Goal: Transaction & Acquisition: Purchase product/service

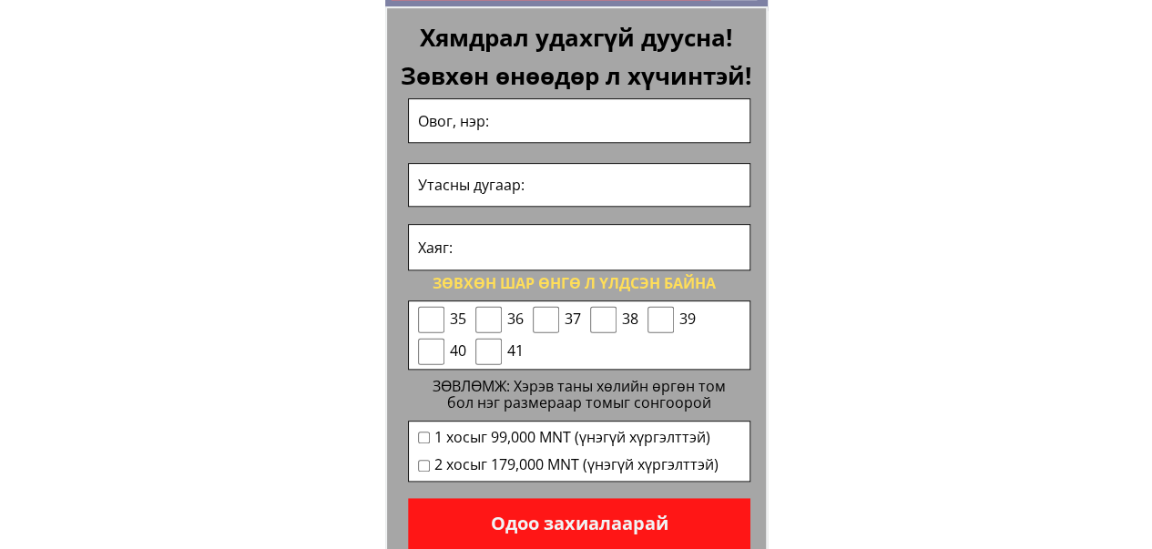
scroll to position [7461, 0]
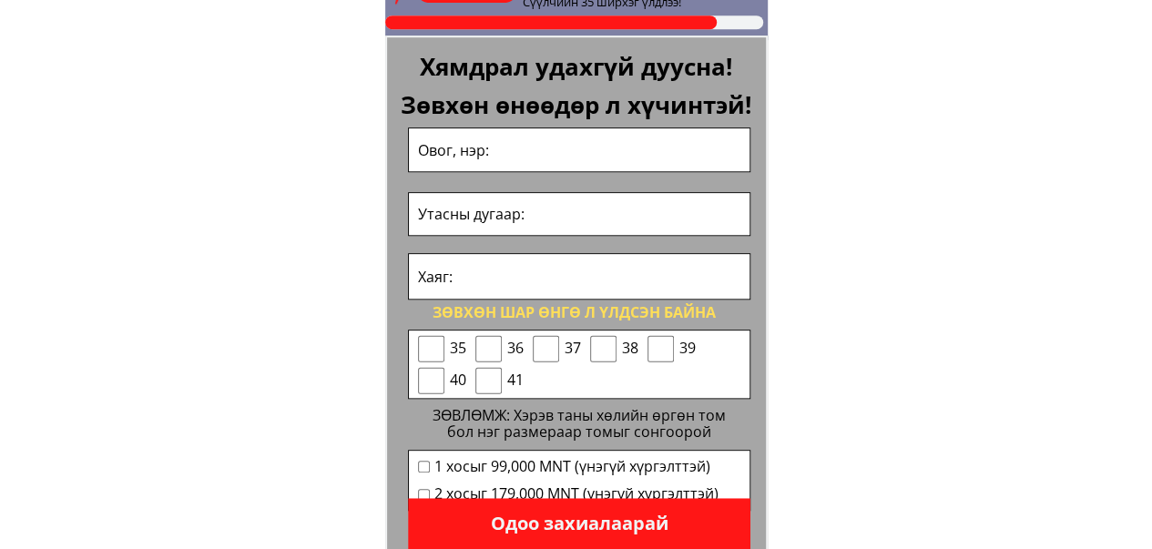
click at [494, 219] on input "tel" at bounding box center [578, 214] width 331 height 43
type input "0832999236"
click at [592, 524] on p "Одоо захиалаарай" at bounding box center [579, 523] width 342 height 51
type input "a"
click at [623, 513] on p "Одоо захиалаарай" at bounding box center [579, 523] width 342 height 51
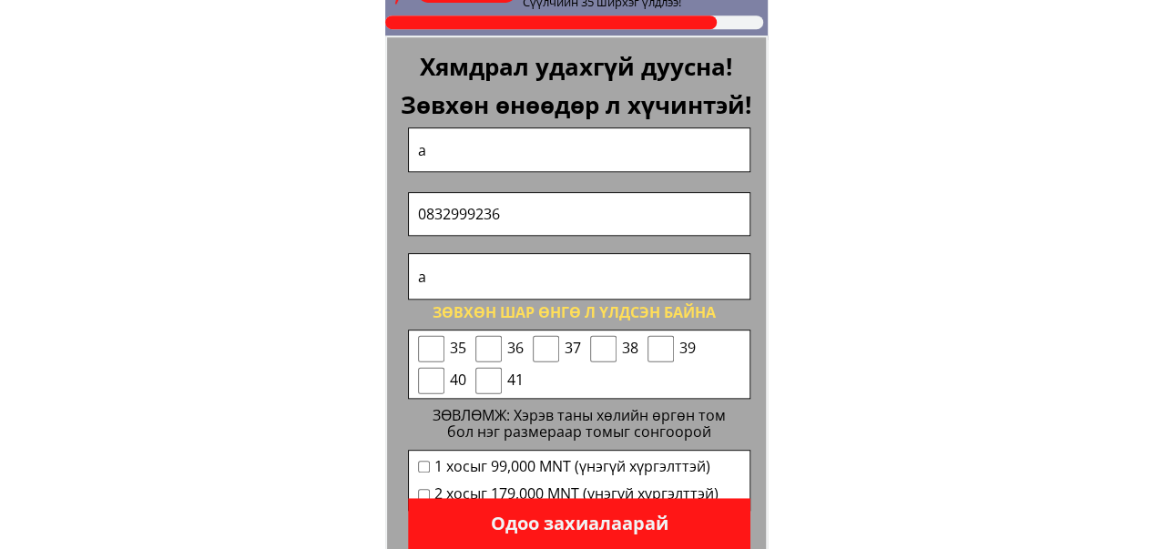
type input "a"
click at [577, 516] on p "Одоо захиалаарай" at bounding box center [579, 523] width 342 height 51
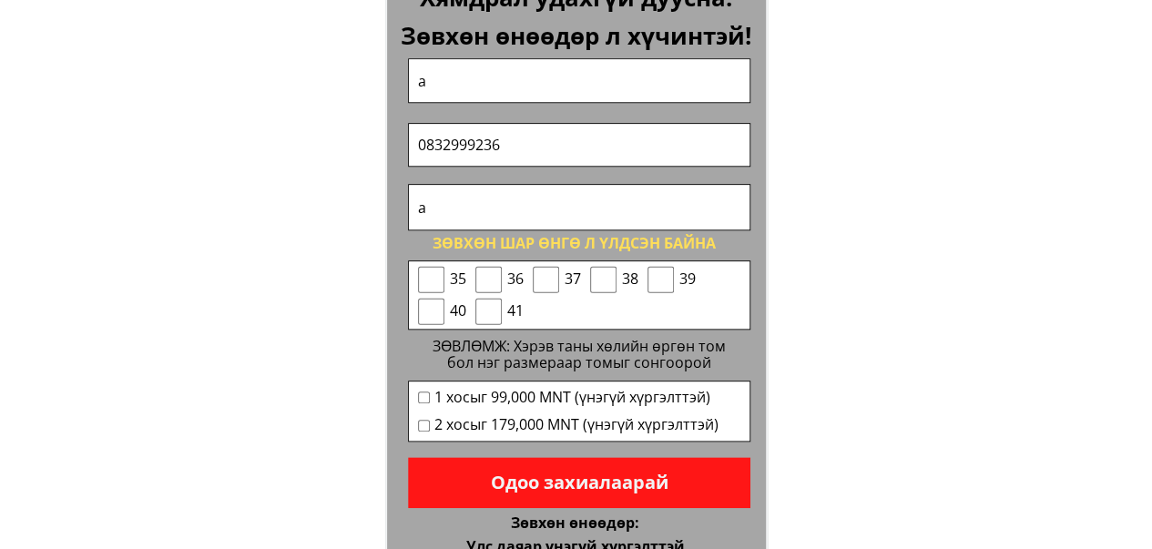
scroll to position [7534, 0]
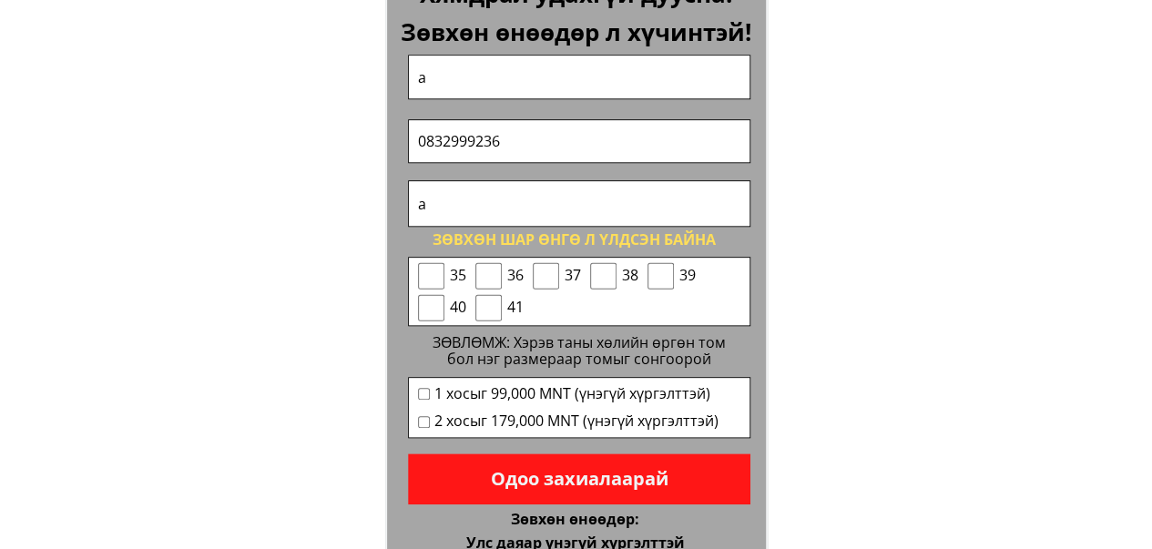
click at [437, 274] on input "checkbox" at bounding box center [431, 275] width 26 height 27
checkbox input "true"
click at [548, 463] on p "Одоо захиалаарай" at bounding box center [579, 478] width 342 height 51
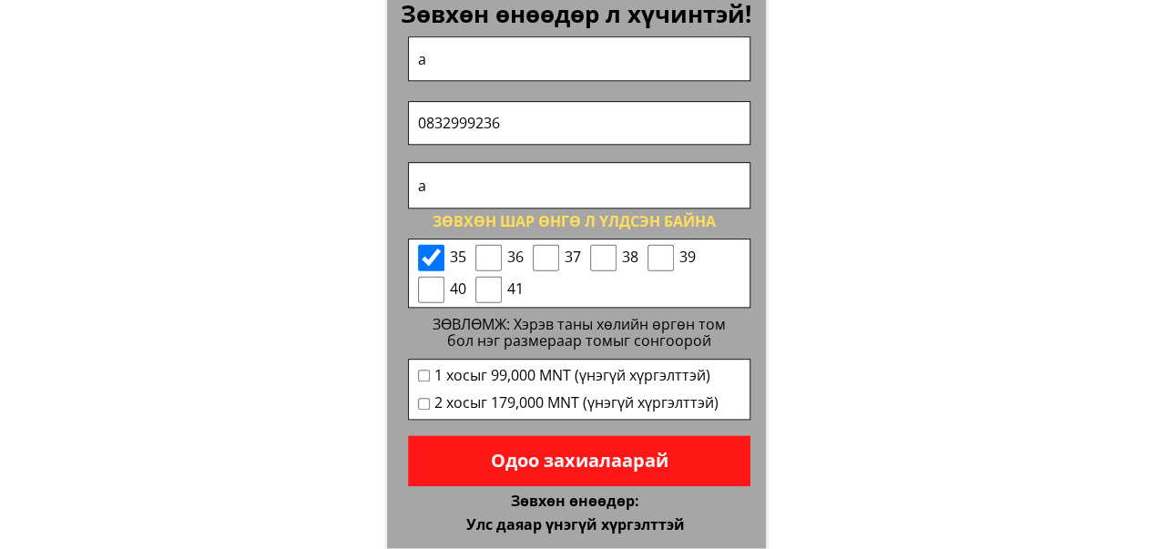
click at [426, 371] on input "checkbox" at bounding box center [424, 376] width 12 height 12
checkbox input "true"
click at [524, 473] on p "Одоо захиалаарай" at bounding box center [579, 460] width 342 height 51
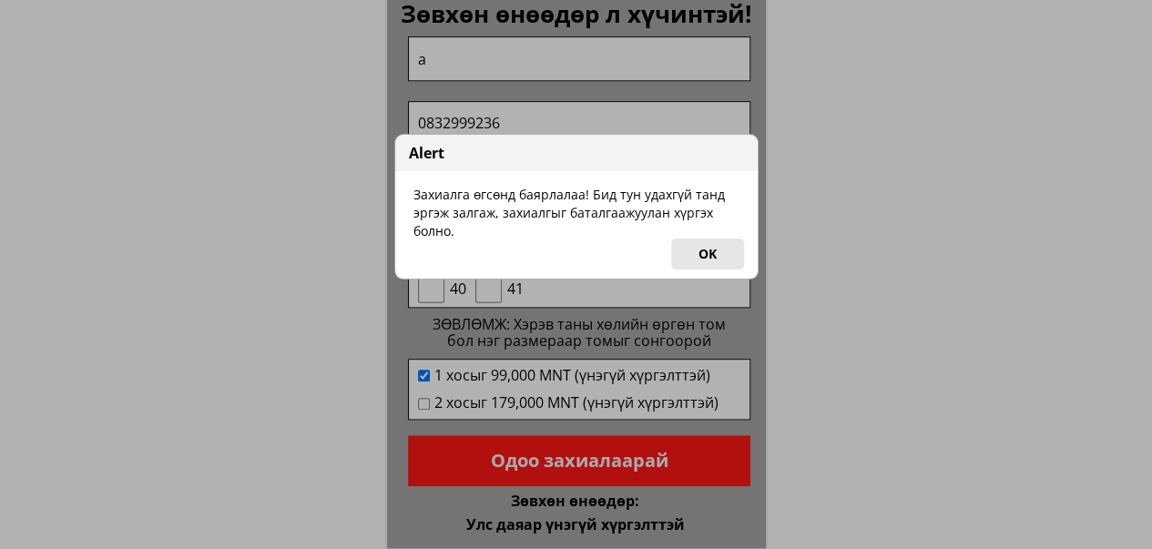
click at [708, 261] on button "OK" at bounding box center [707, 254] width 73 height 31
